Goal: Task Accomplishment & Management: Manage account settings

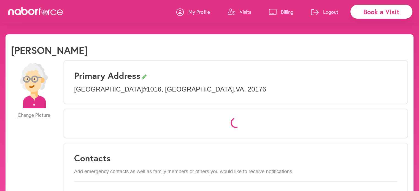
select select "*"
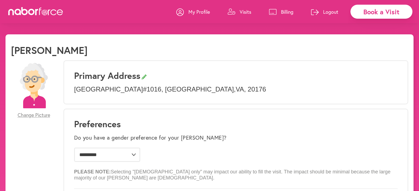
click at [249, 14] on p "Visits" at bounding box center [246, 12] width 12 height 7
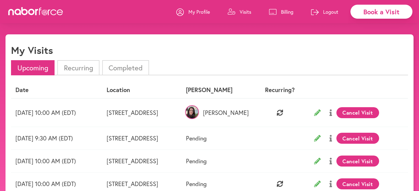
click at [118, 69] on li "Completed" at bounding box center [125, 67] width 47 height 15
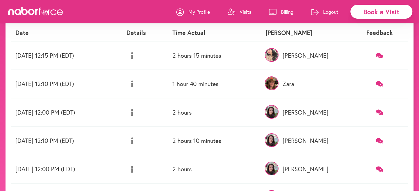
scroll to position [57, 0]
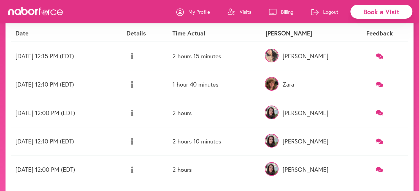
click at [378, 85] on icon at bounding box center [379, 84] width 7 height 5
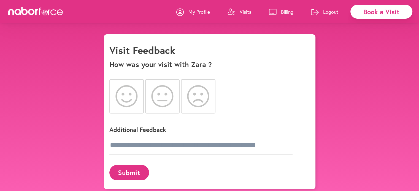
scroll to position [34, 0]
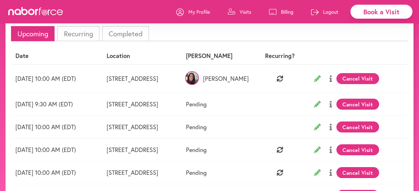
click at [115, 34] on li "Completed" at bounding box center [125, 33] width 47 height 15
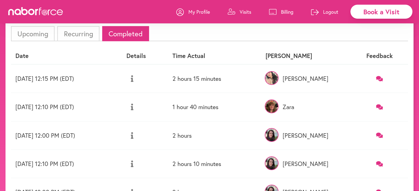
click at [133, 107] on icon at bounding box center [132, 107] width 2 height 7
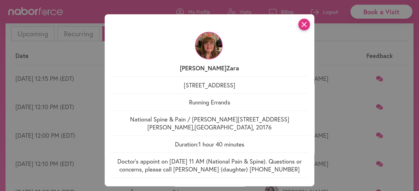
click at [304, 24] on icon "close" at bounding box center [304, 25] width 12 height 12
